Goal: Check status

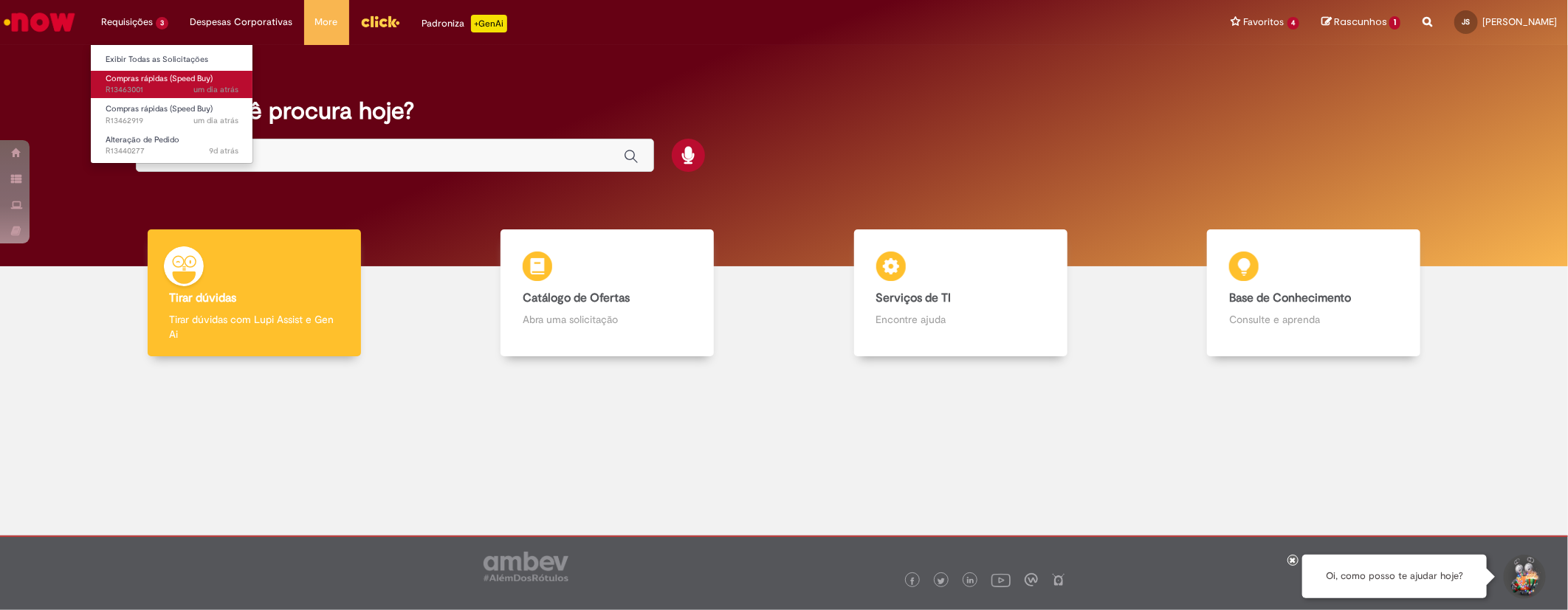
click at [137, 78] on span "Compras rápidas (Speed Buy)" at bounding box center [158, 78] width 107 height 11
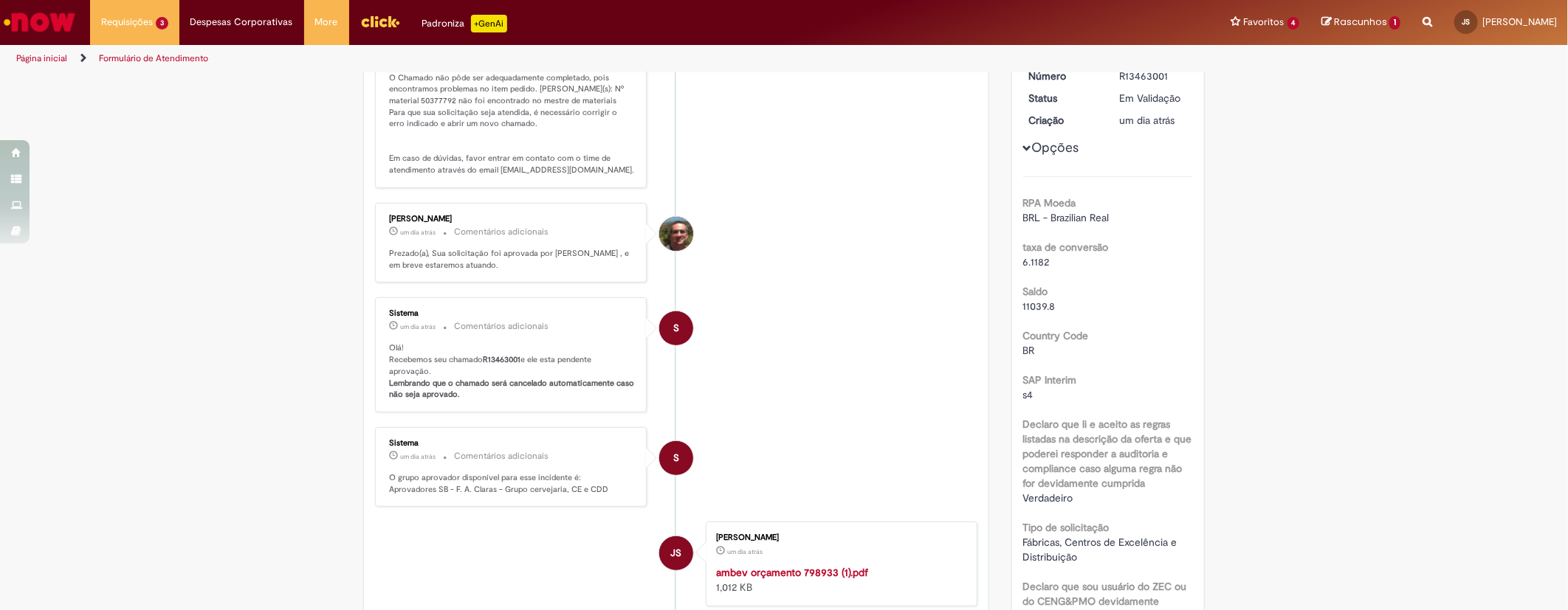
scroll to position [273, 0]
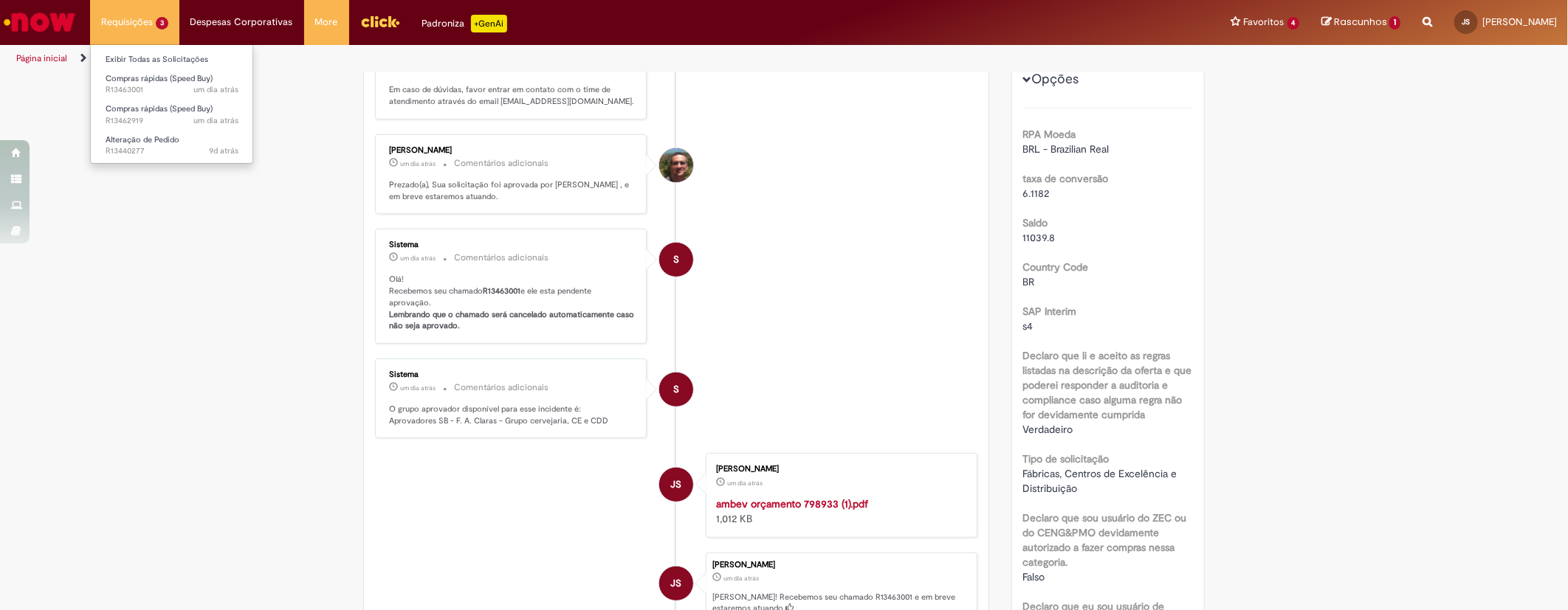
click at [136, 27] on li "Requisições 3 Exibir Todas as Solicitações Compras rápidas (Speed Buy) um dia a…" at bounding box center [135, 22] width 89 height 44
click at [142, 117] on span "um dia atrás um dia atrás R13462919" at bounding box center [171, 121] width 133 height 12
click at [155, 112] on span "Compras rápidas (Speed Buy)" at bounding box center [158, 108] width 107 height 11
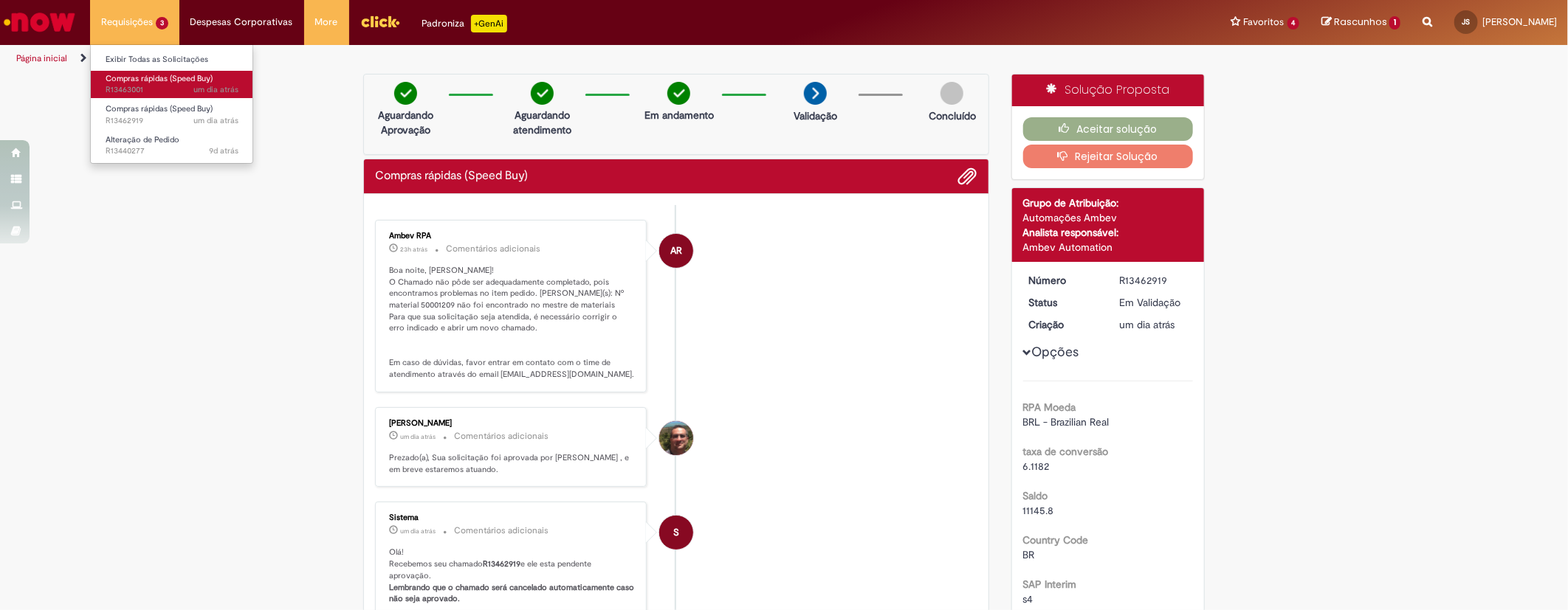
click at [152, 83] on link "Compras rápidas (Speed Buy) um dia atrás um dia atrás R13463001" at bounding box center [172, 84] width 162 height 27
click at [1023, 356] on span "Opções para R13463001" at bounding box center [1027, 353] width 9 height 9
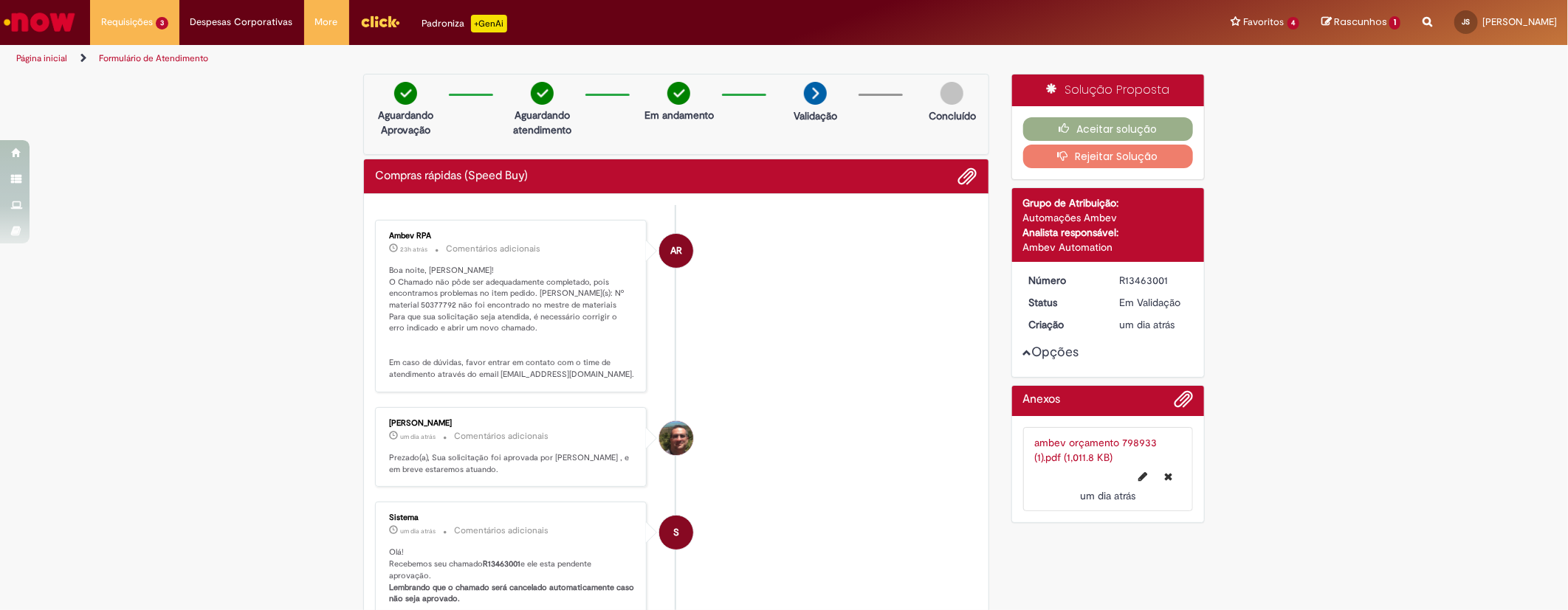
click at [1023, 355] on span "Opções para R13463001" at bounding box center [1027, 353] width 9 height 9
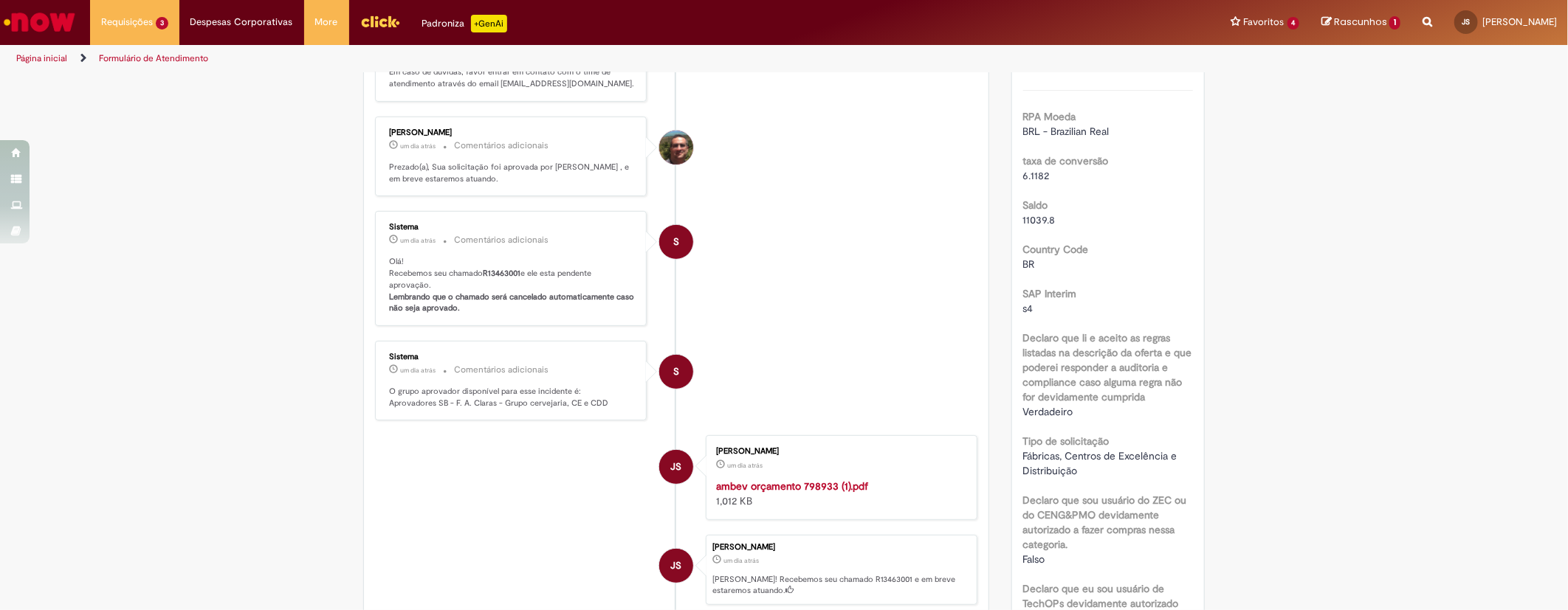
scroll to position [222, 0]
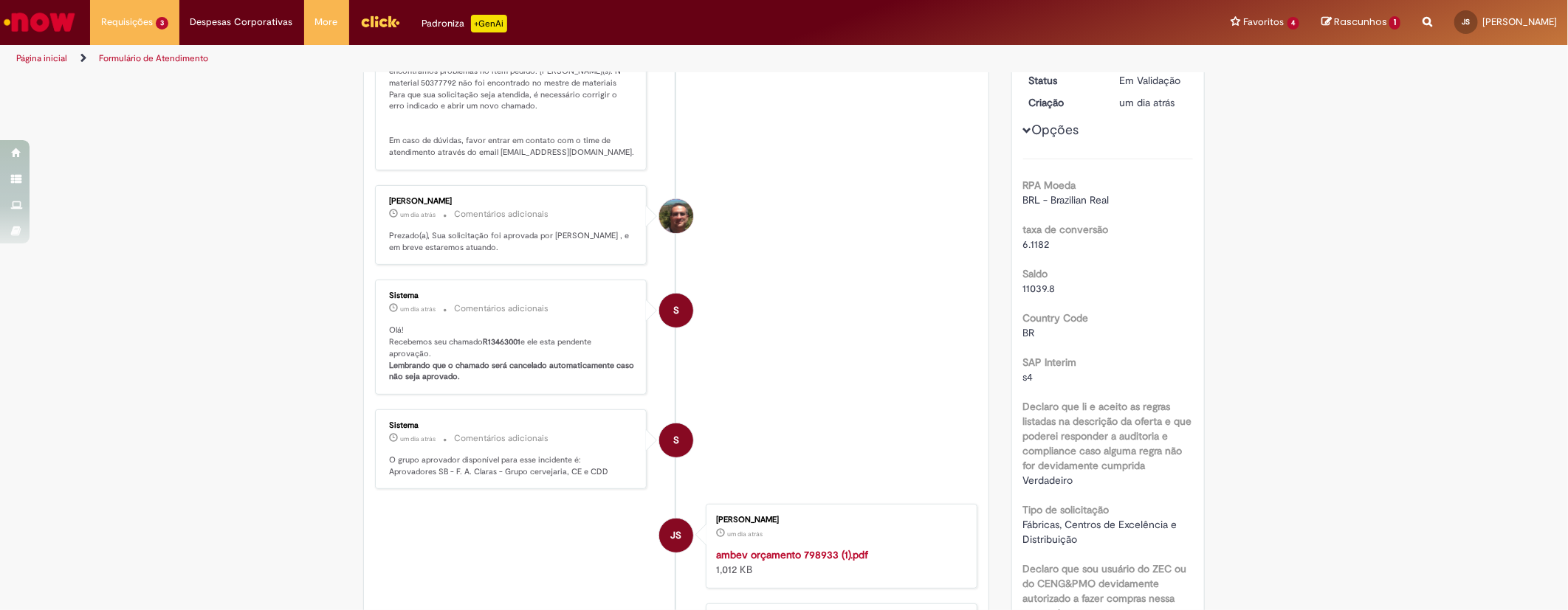
click at [1023, 131] on span "Opções para R13463001" at bounding box center [1027, 130] width 9 height 9
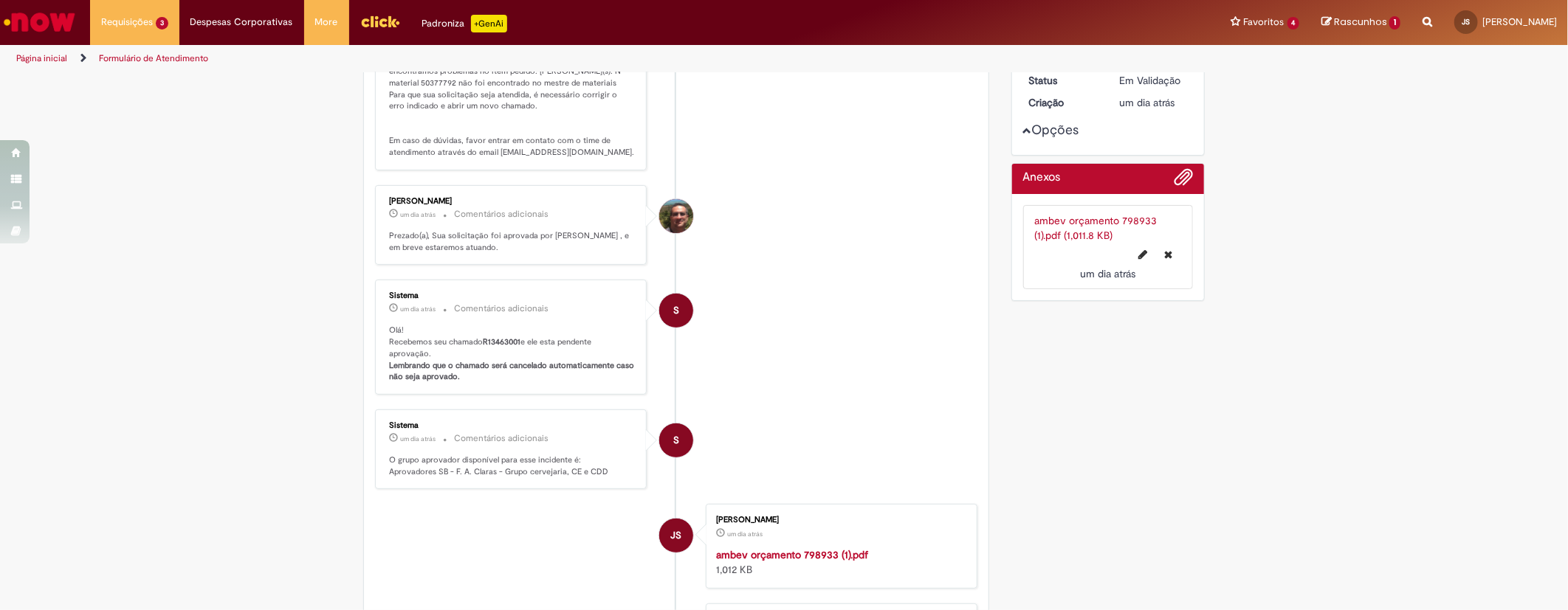
click at [1023, 131] on span "Opções para R13463001" at bounding box center [1027, 130] width 9 height 9
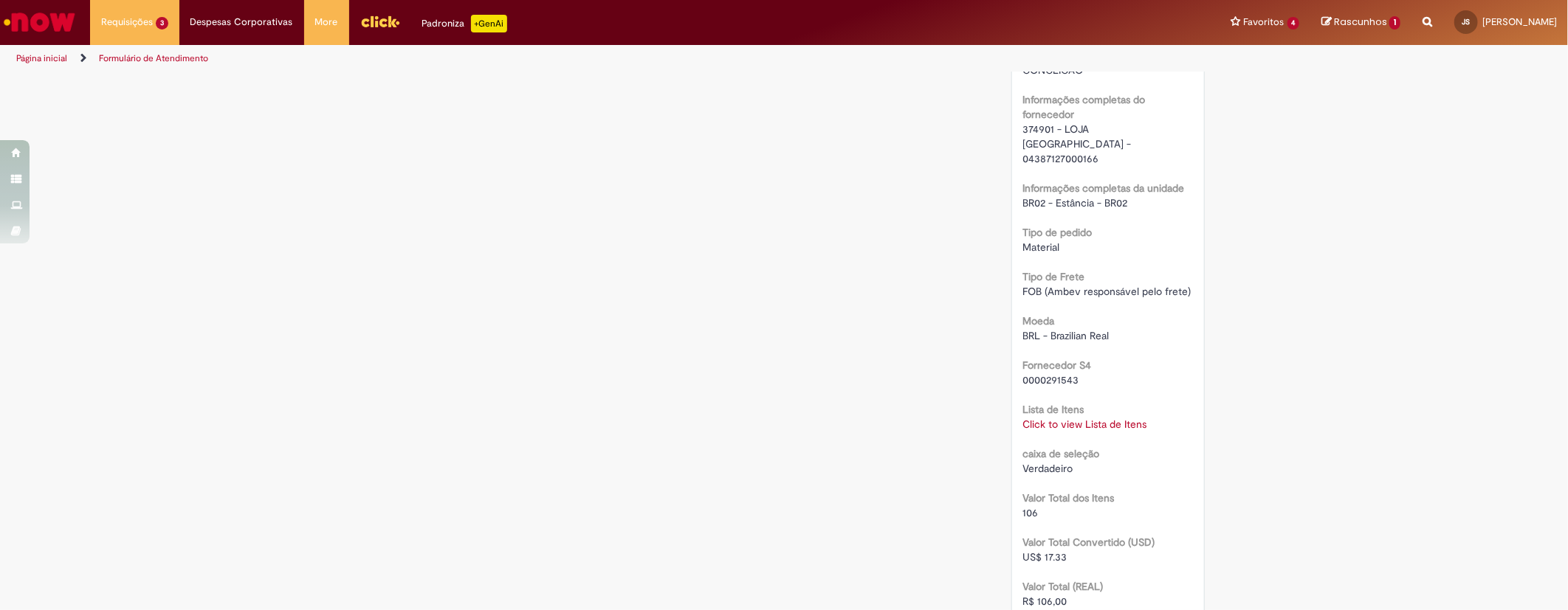
scroll to position [1110, 0]
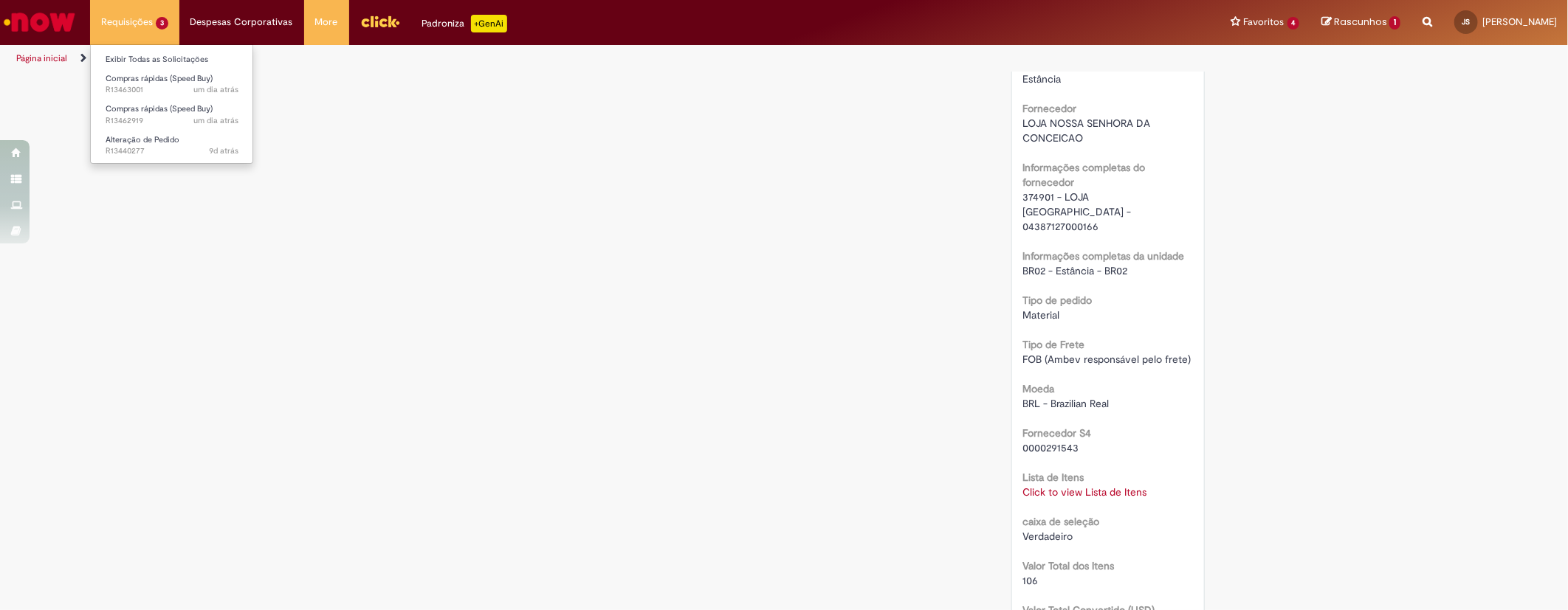
click at [144, 25] on li "Requisições 3 Exibir Todas as Solicitações Compras rápidas (Speed Buy) um dia a…" at bounding box center [135, 22] width 89 height 44
click at [121, 87] on span "um dia atrás um dia atrás R13463001" at bounding box center [171, 90] width 133 height 12
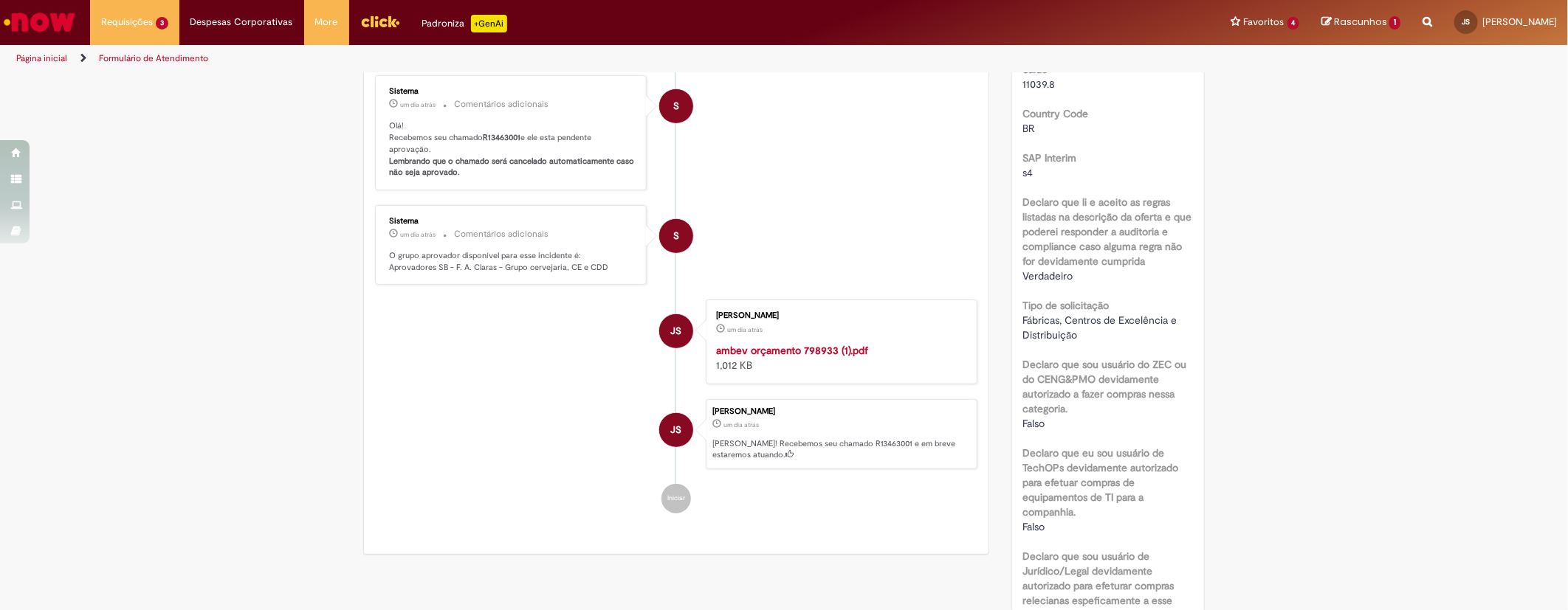
scroll to position [222, 0]
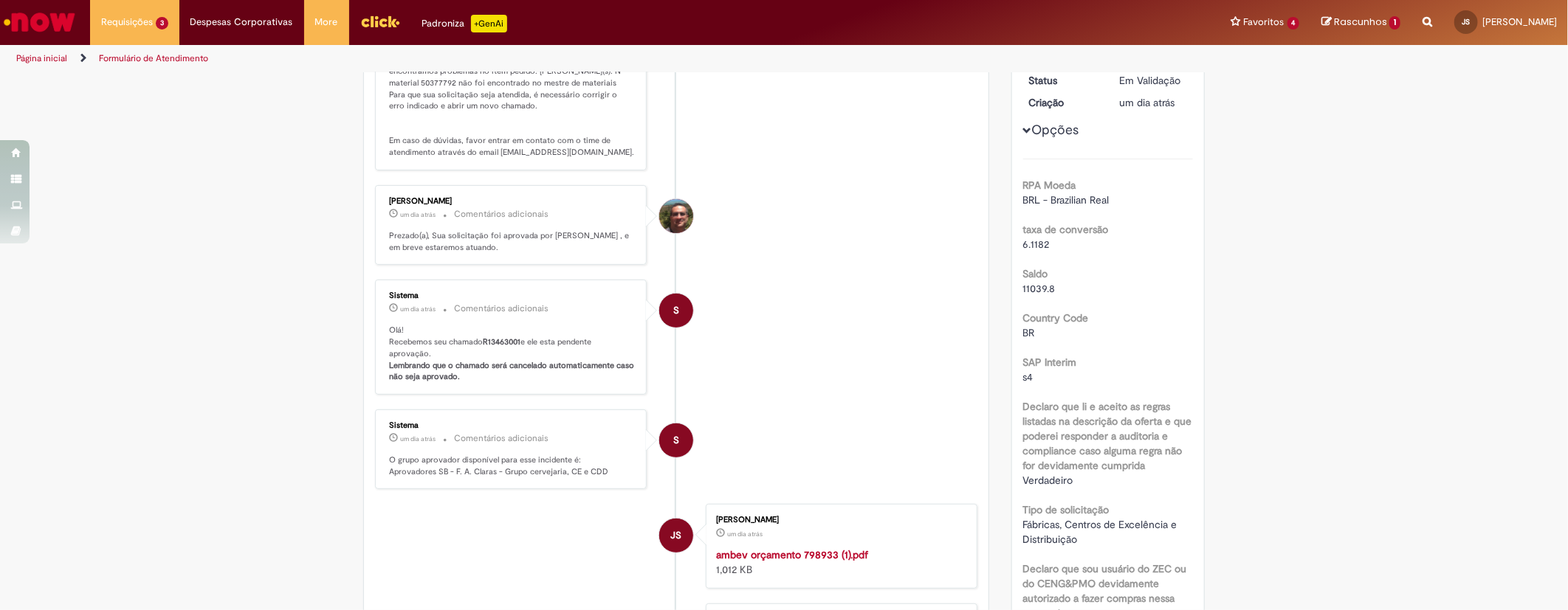
click at [480, 349] on p "Olá! Recebemos seu chamado R13463001 e ele esta pendente aprovação. Lembrando q…" at bounding box center [512, 353] width 246 height 58
click at [495, 343] on b "R13463001" at bounding box center [502, 342] width 38 height 11
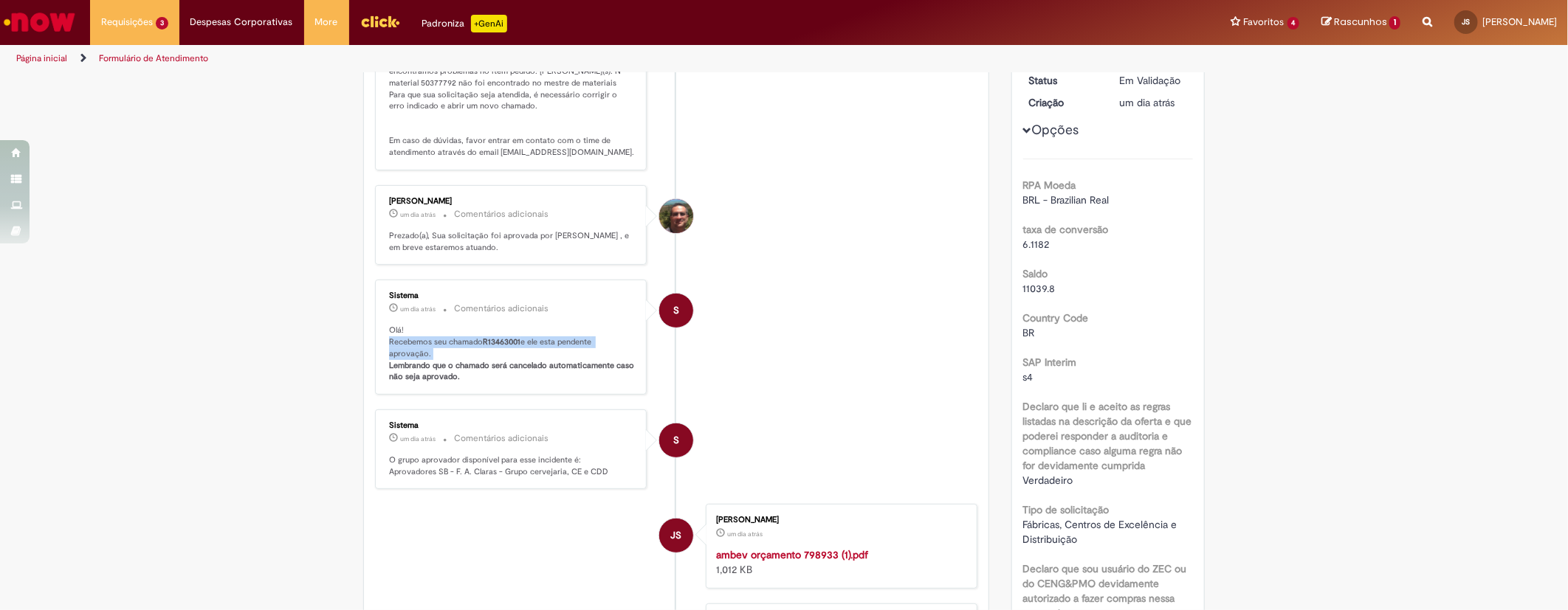
click at [495, 343] on b "R13463001" at bounding box center [502, 342] width 38 height 11
drag, startPoint x: 473, startPoint y: 339, endPoint x: 519, endPoint y: 338, distance: 46.0
click at [519, 338] on p "Olá! Recebemos seu chamado R13463001 e ele esta pendente aprovação. Lembrando q…" at bounding box center [512, 353] width 246 height 58
copy p "o R13463001"
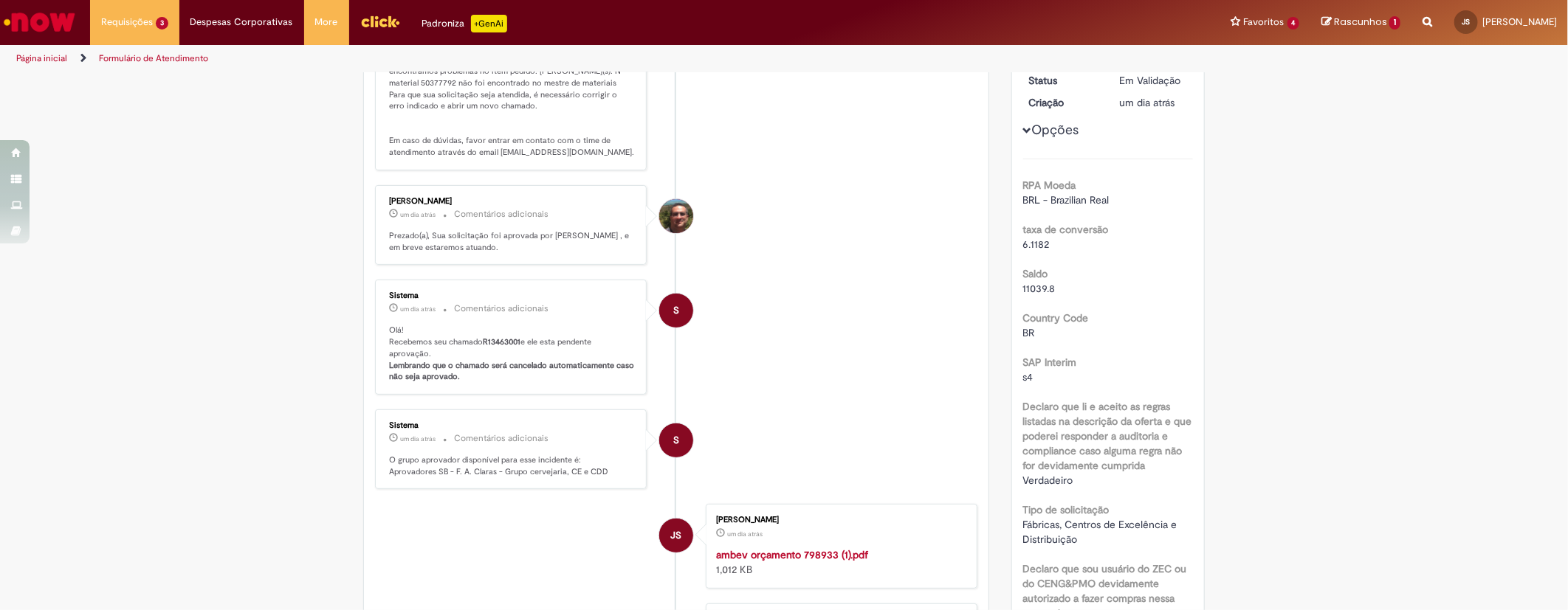
click at [1422, 20] on icon "Search from all sources" at bounding box center [1427, 13] width 10 height 27
click at [1364, 20] on input "text" at bounding box center [1398, 23] width 68 height 25
paste input "**********"
type input "**********"
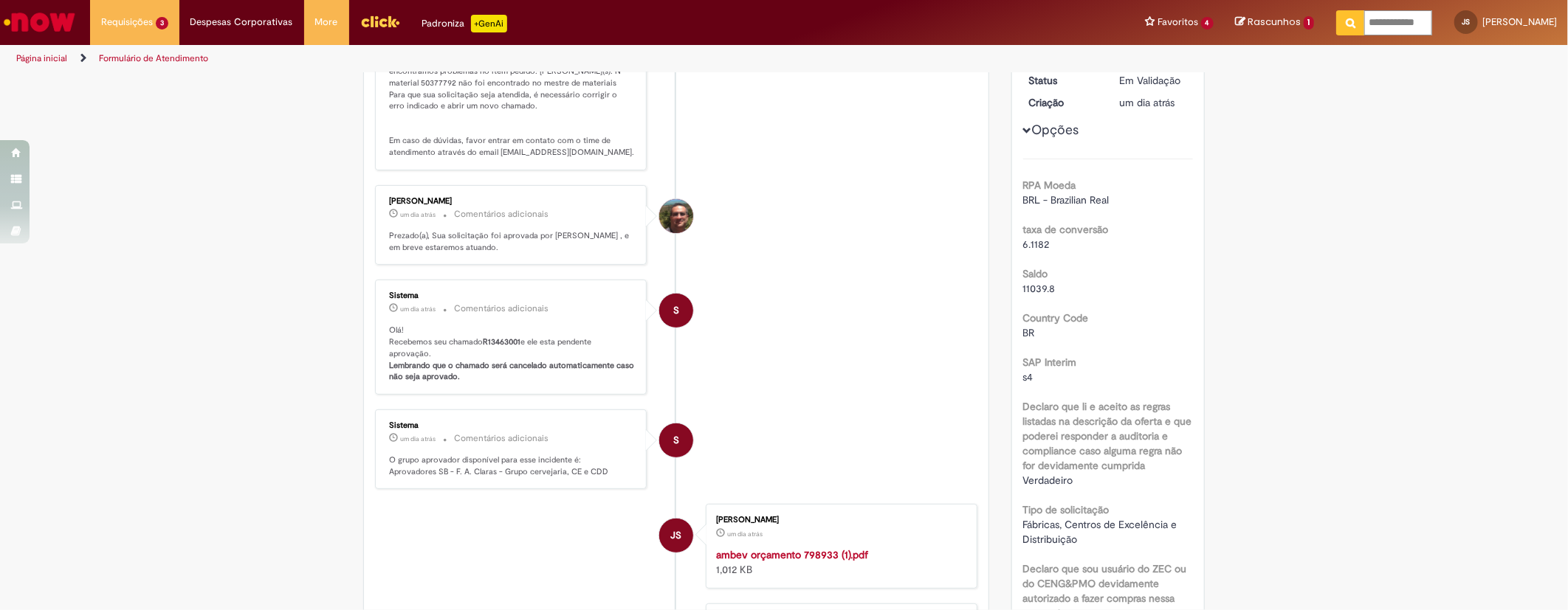
click button "Pesquisar" at bounding box center [1350, 23] width 29 height 25
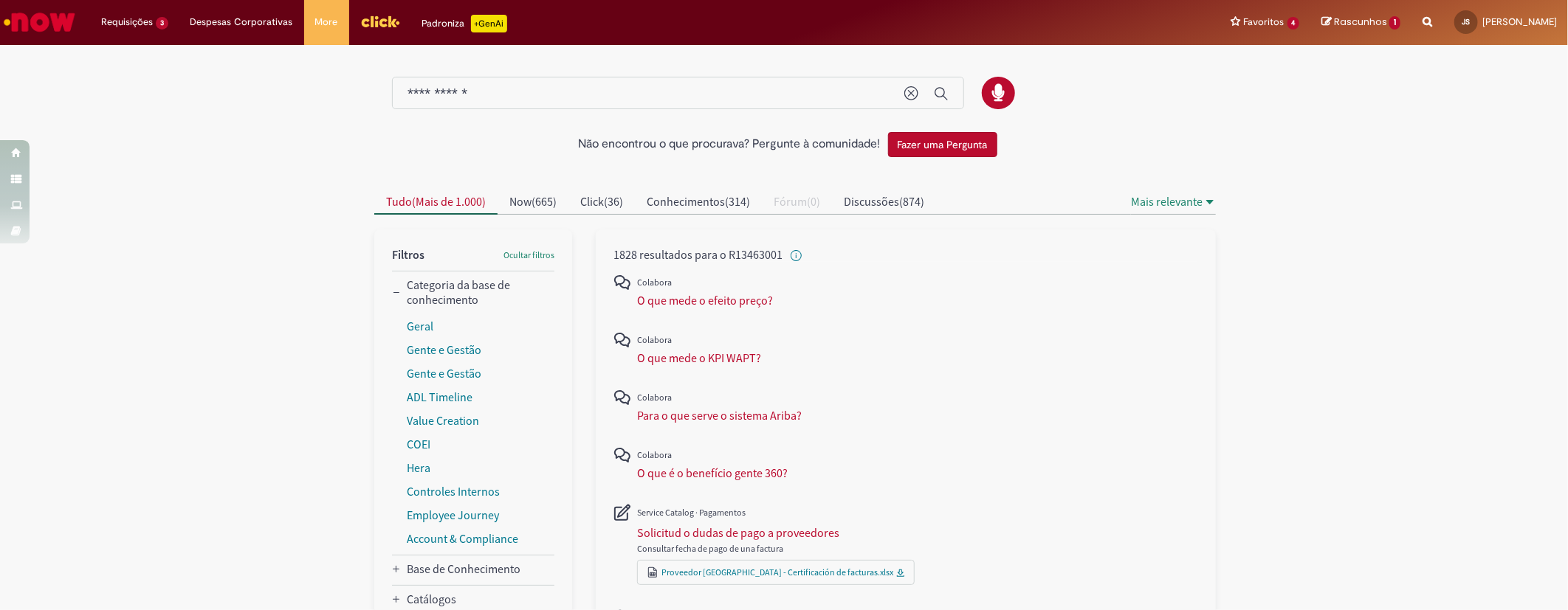
click at [411, 94] on input "**********" at bounding box center [648, 94] width 482 height 17
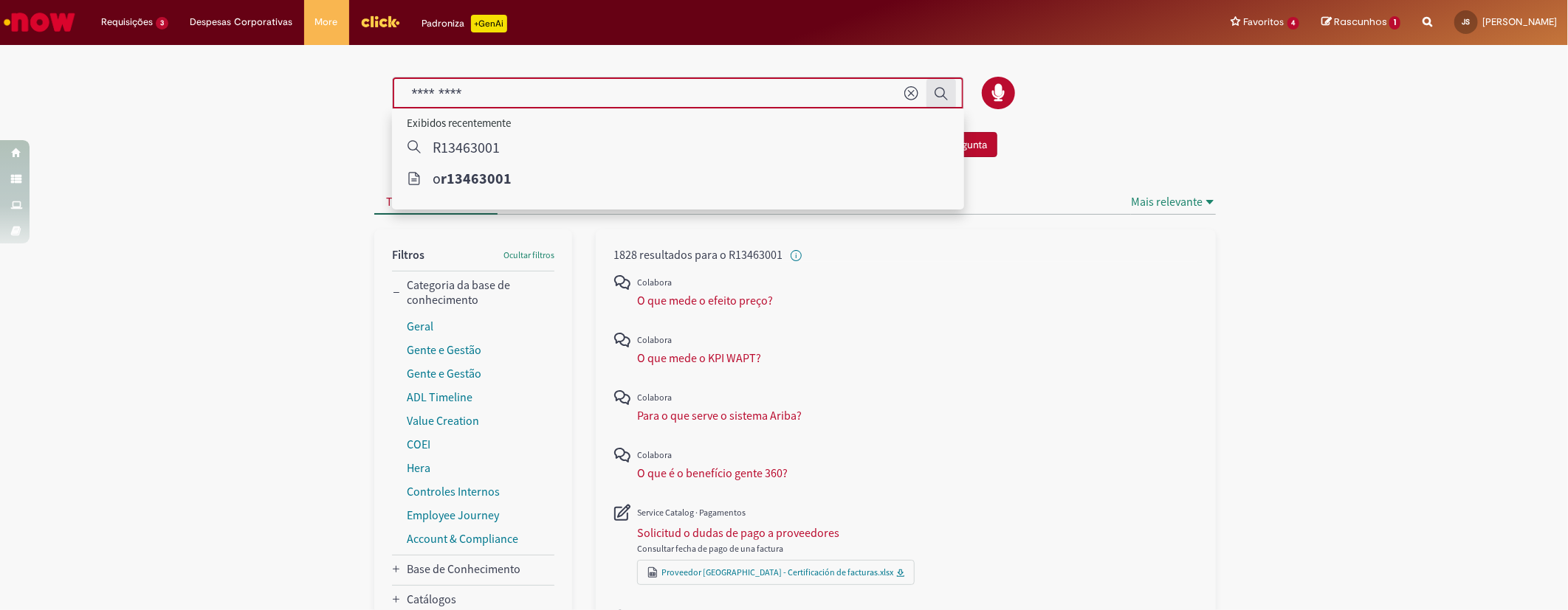
type input "*********"
click at [934, 90] on icon "Enviar pesquisa" at bounding box center [941, 93] width 14 height 14
